Goal: Task Accomplishment & Management: Manage account settings

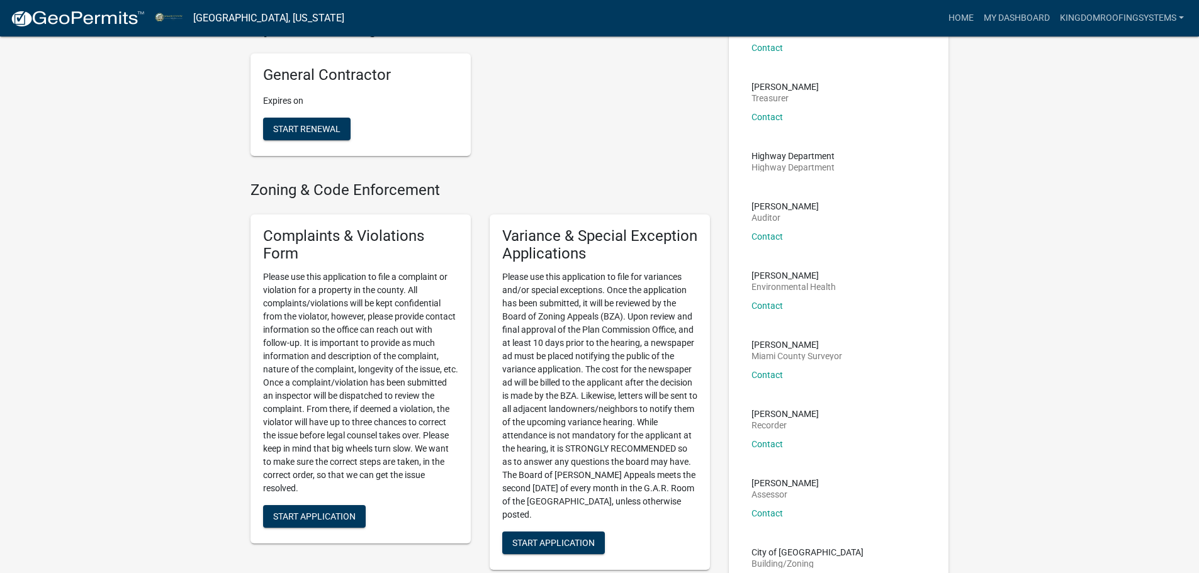
scroll to position [315, 0]
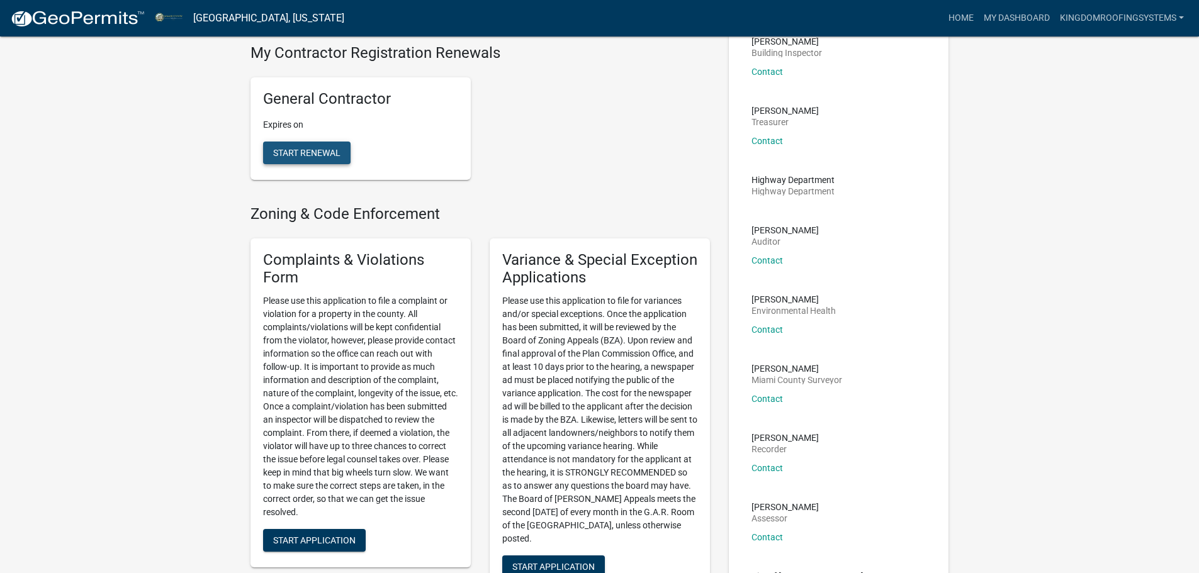
click at [322, 147] on span "Start Renewal" at bounding box center [306, 152] width 67 height 10
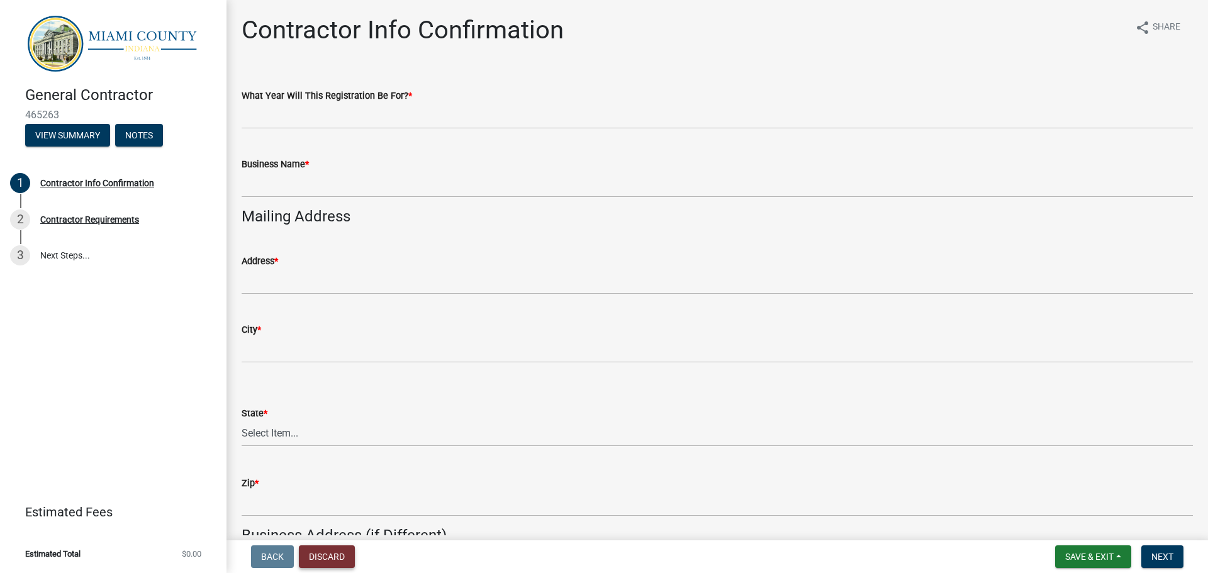
click at [324, 558] on button "Discard" at bounding box center [327, 557] width 56 height 23
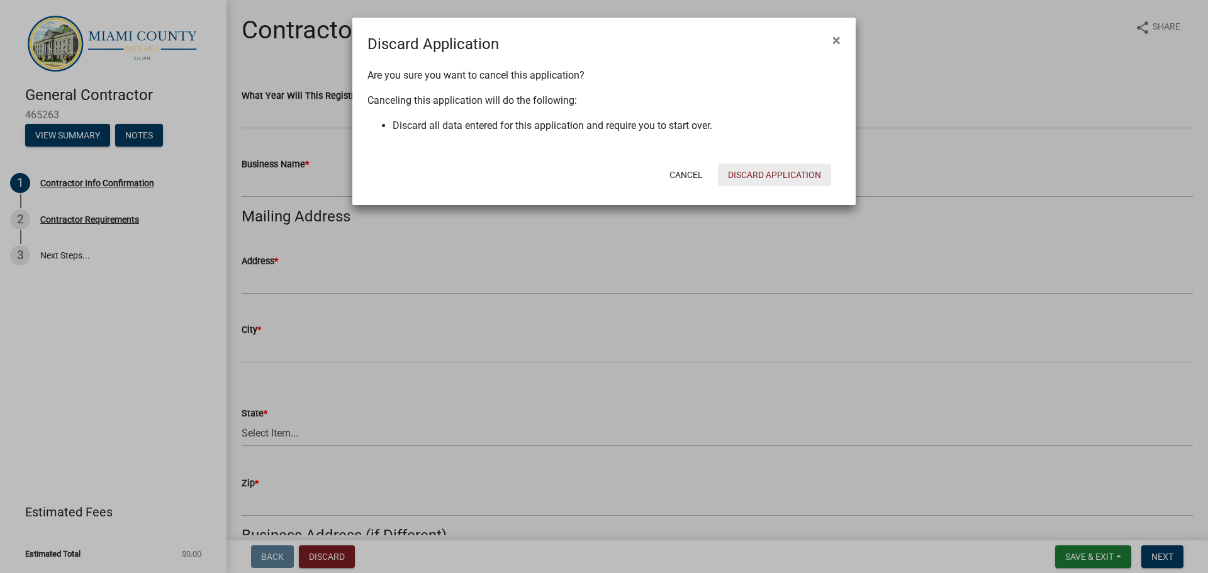
click at [742, 178] on button "Discard Application" at bounding box center [774, 175] width 113 height 23
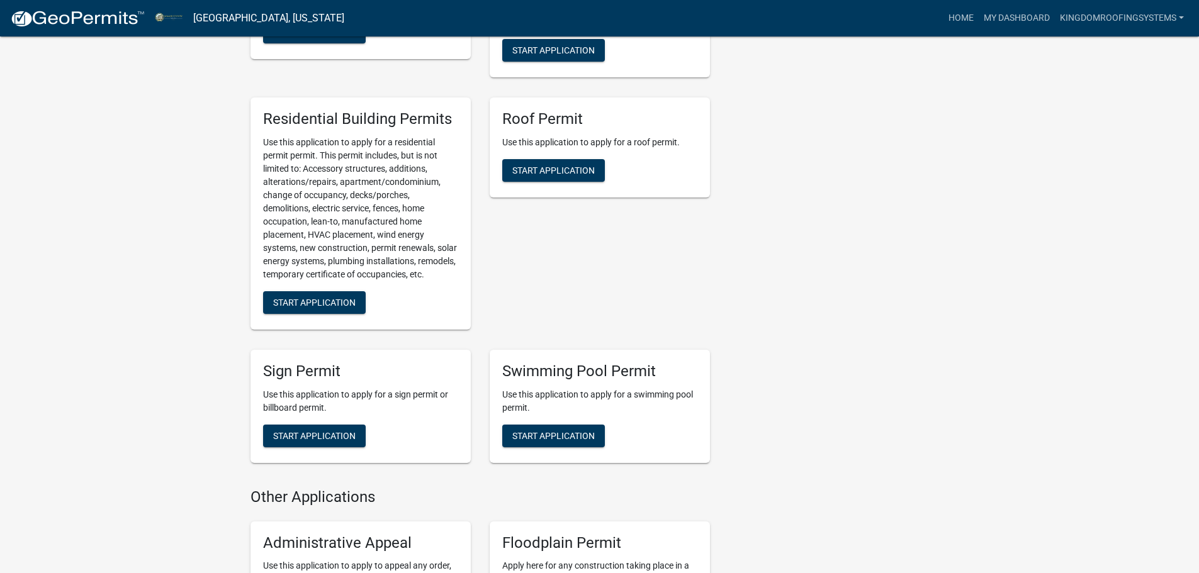
scroll to position [1196, 0]
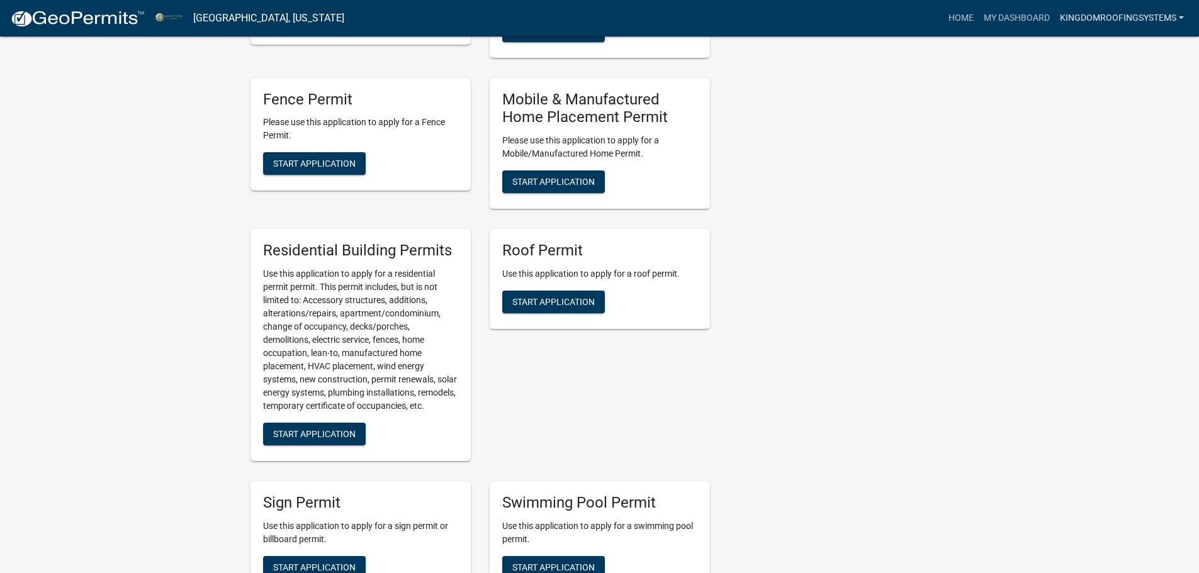
click at [1112, 16] on link "Kingdomroofingsystems" at bounding box center [1122, 18] width 134 height 24
click at [1112, 82] on link "Contractor Profile" at bounding box center [1135, 82] width 108 height 30
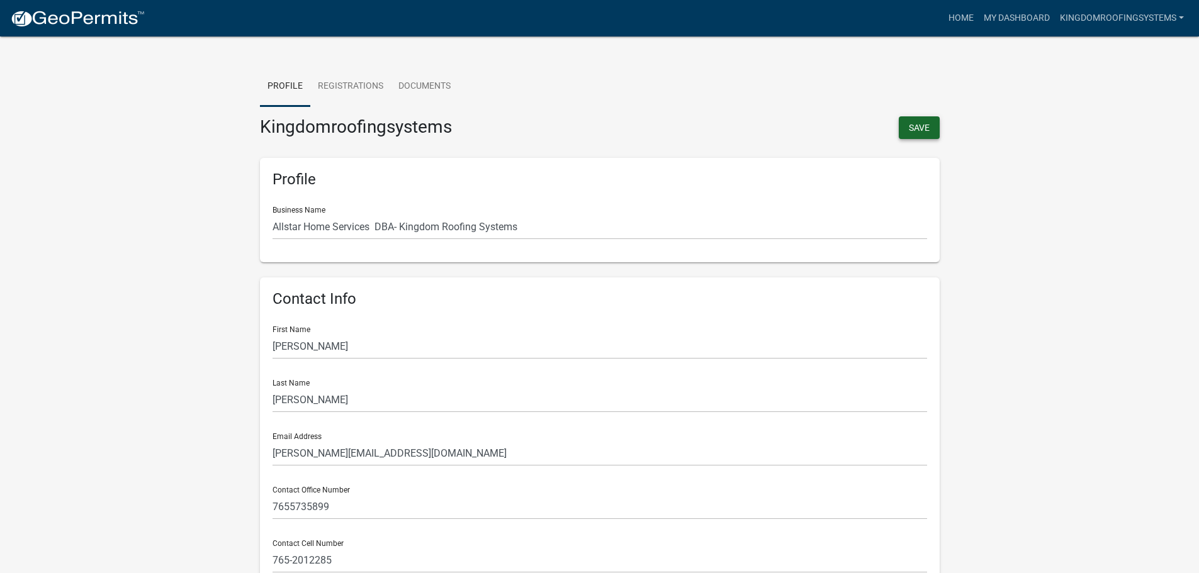
click at [916, 128] on button "Save" at bounding box center [919, 127] width 41 height 23
